Goal: Go to known website: Access a specific website the user already knows

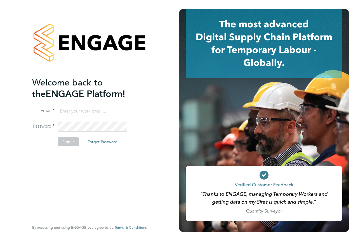
click at [100, 108] on input at bounding box center [92, 111] width 69 height 10
type input "vendorkeyaccounts2@hays.com"
drag, startPoint x: 124, startPoint y: 111, endPoint x: -43, endPoint y: 103, distance: 167.3
click at [0, 103] on html "Welcome back to the ENGAGE Platform! Email vendorkeyaccounts2@hays.com Password…" at bounding box center [179, 120] width 358 height 241
click at [71, 112] on input at bounding box center [92, 111] width 69 height 10
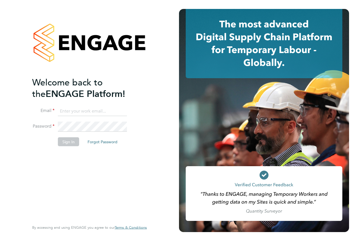
type input "engagemasterlogins@hays.com"
